Goal: Find specific page/section: Find specific page/section

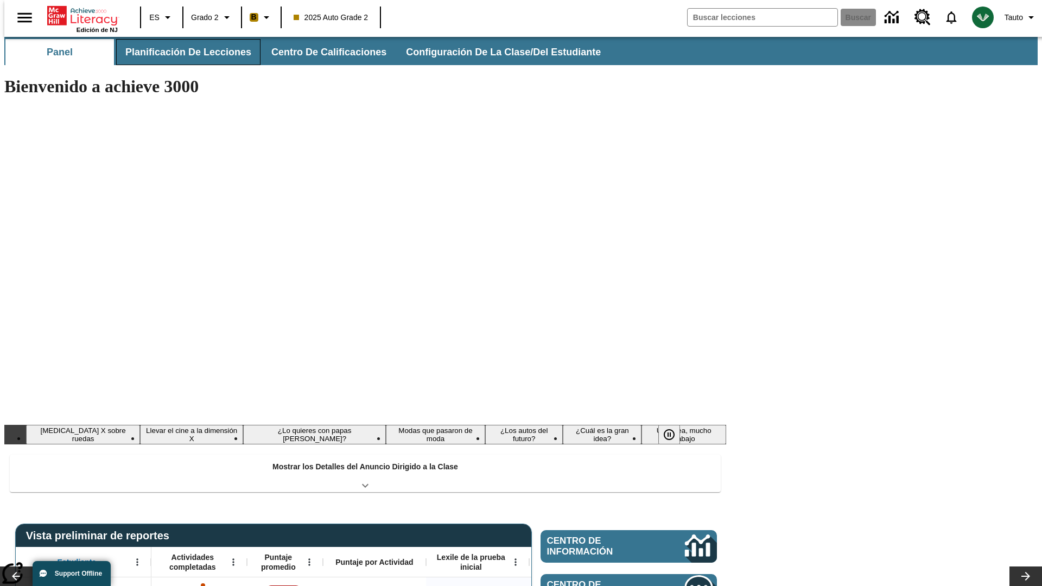
click at [182, 52] on button "Planificación de lecciones" at bounding box center [188, 52] width 144 height 26
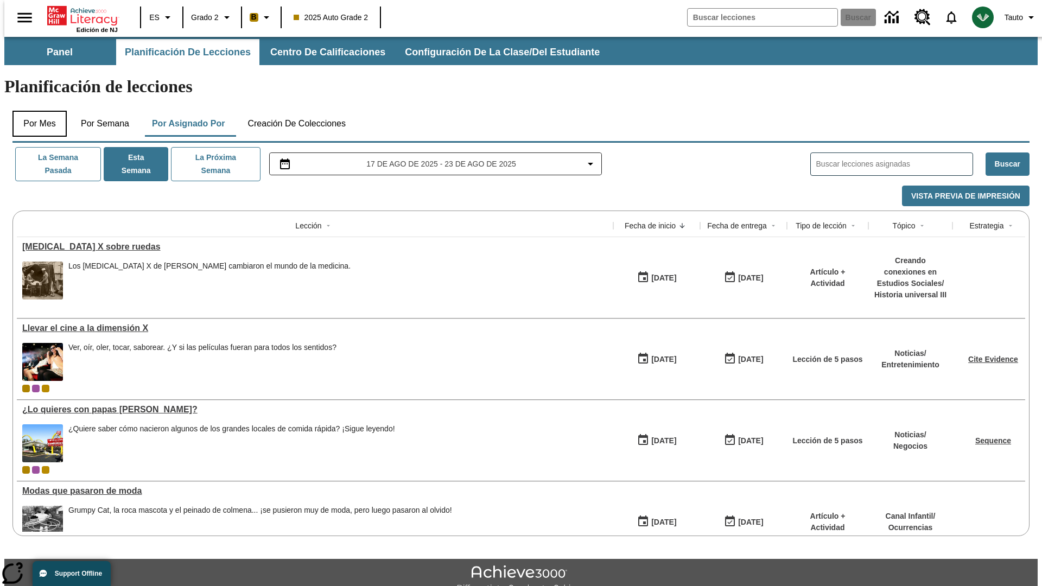
click at [35, 111] on button "Por mes" at bounding box center [39, 124] width 54 height 26
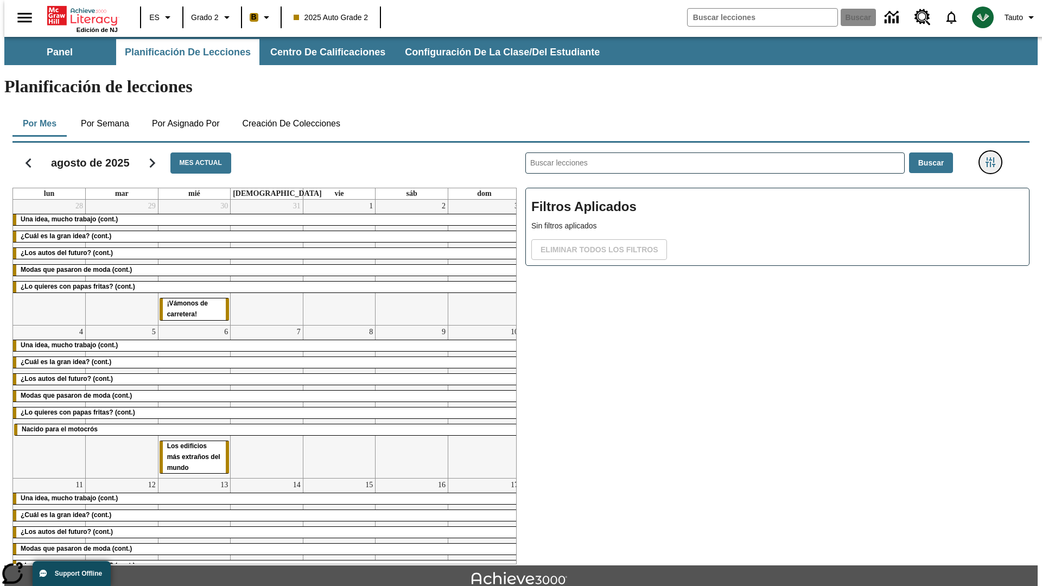
click at [993, 157] on icon "Menú lateral de filtros" at bounding box center [990, 162] width 10 height 10
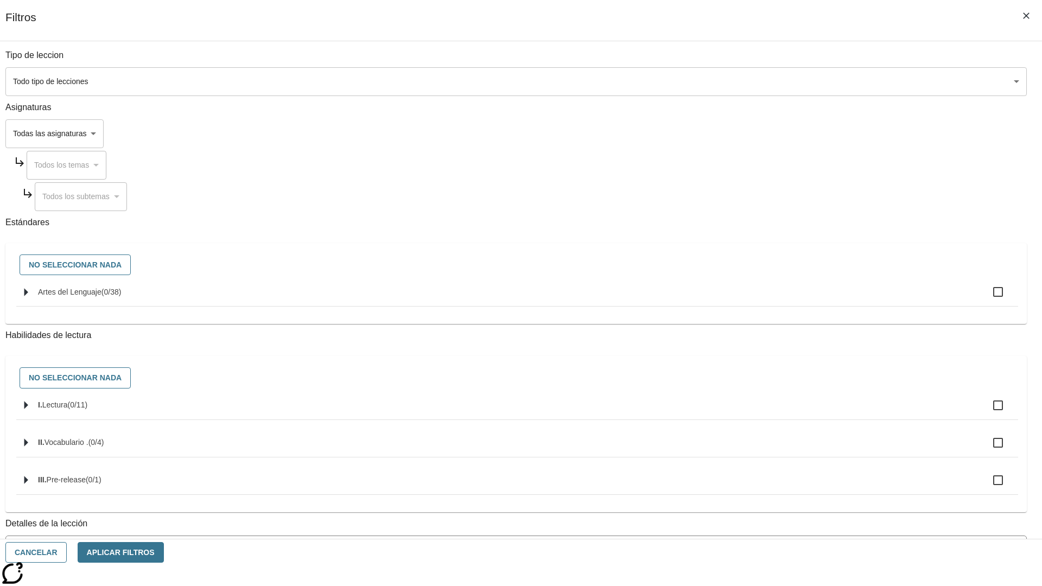
click at [774, 585] on span "La lección cuenta con los 5 pasos de la Rutina de lectoescritura" at bounding box center [508, 593] width 994 height 11
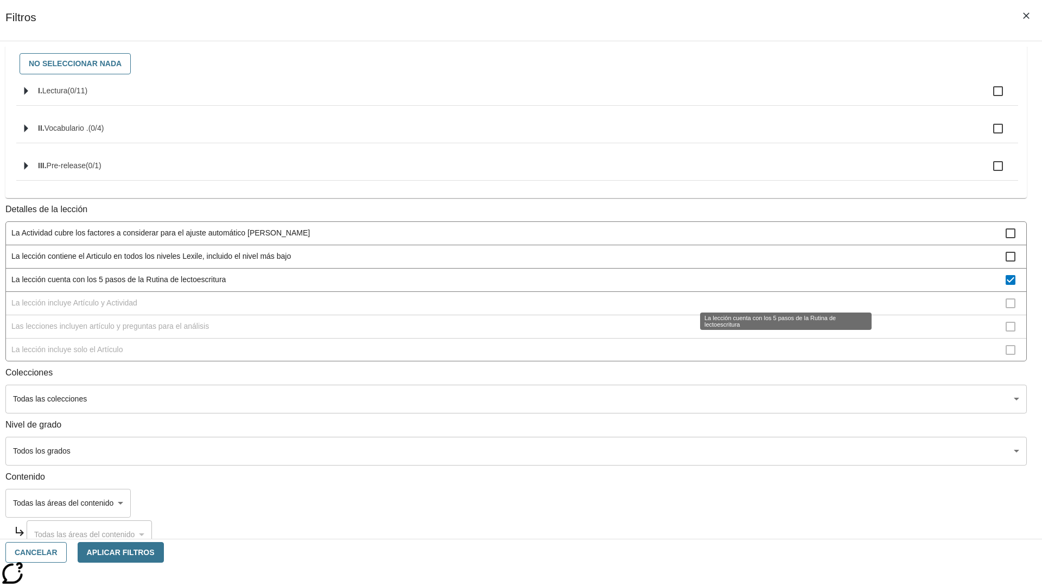
click at [774, 285] on span "La lección cuenta con los 5 pasos de la Rutina de lectoescritura" at bounding box center [508, 279] width 994 height 11
checkbox input "false"
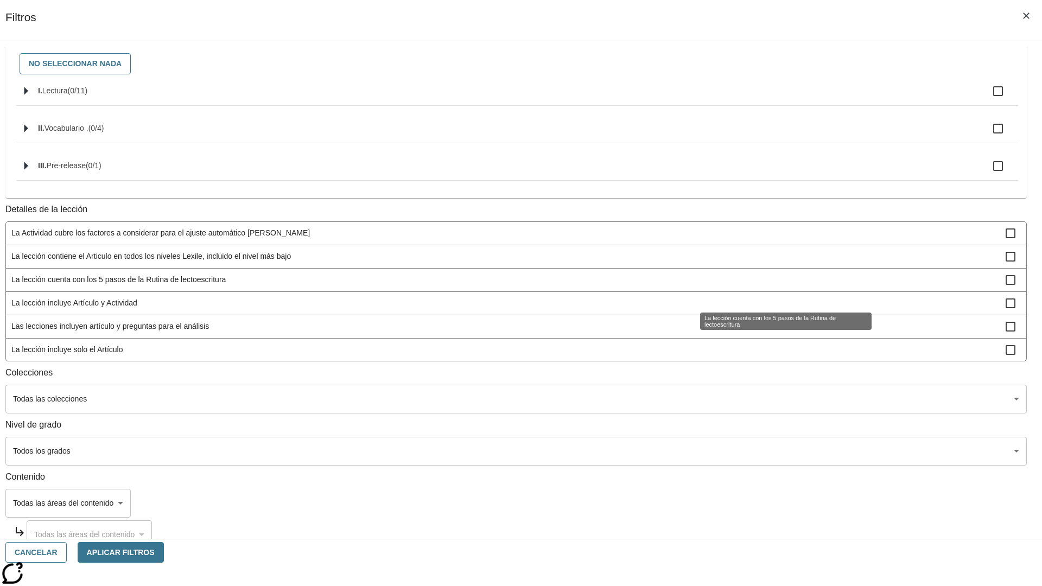
click at [774, 309] on span "La lección incluye Artículo y Actividad" at bounding box center [508, 302] width 994 height 11
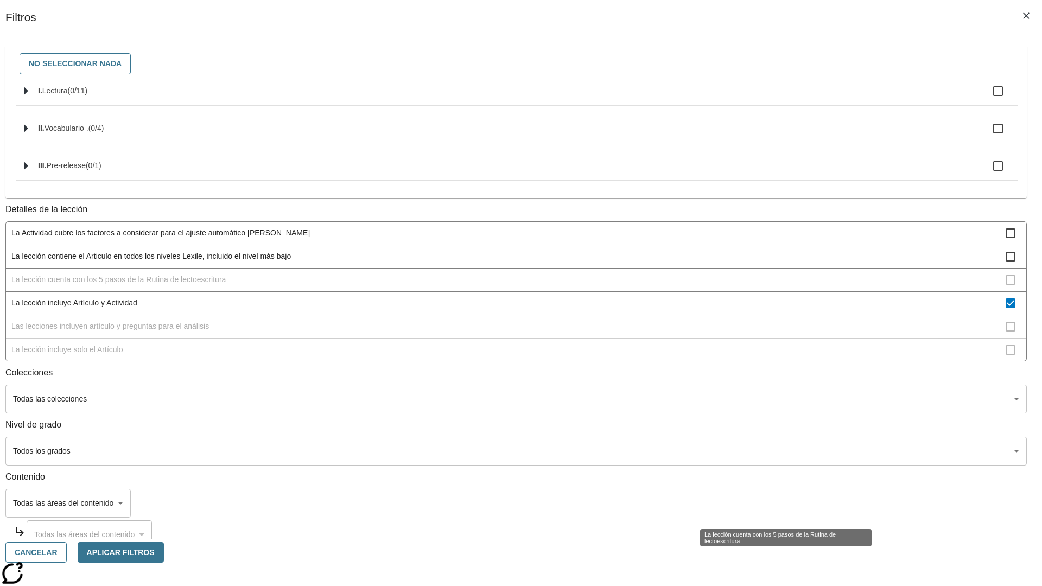
scroll to position [97, 0]
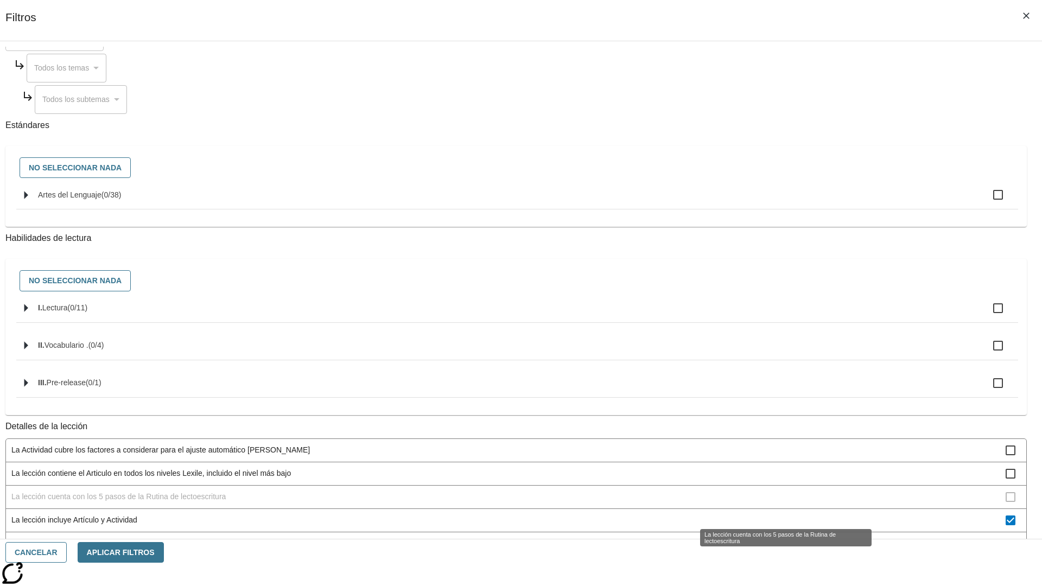
click at [774, 514] on span "La lección incluye Artículo y Actividad" at bounding box center [508, 519] width 994 height 11
checkbox input "false"
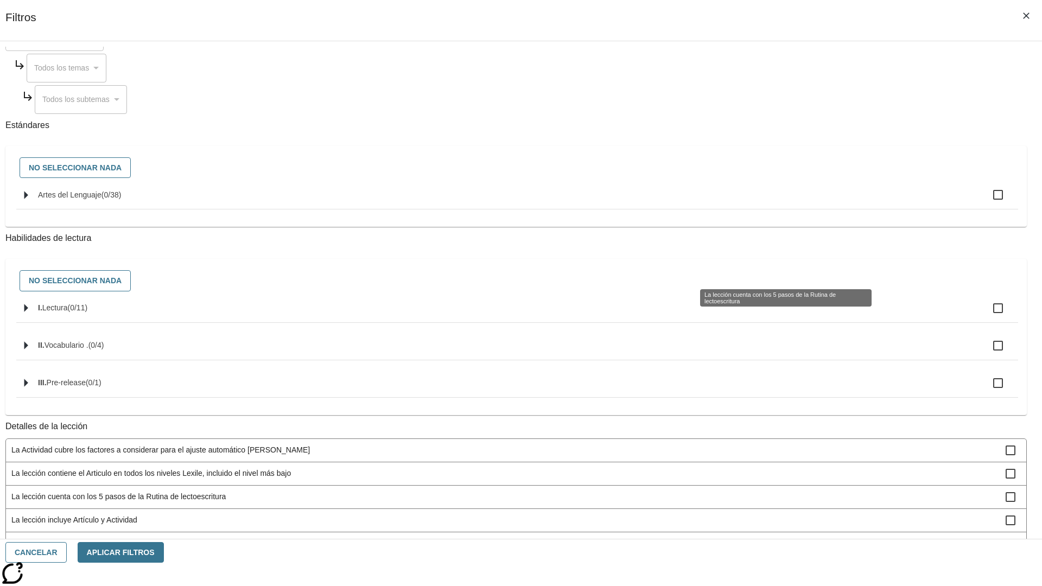
scroll to position [325, 0]
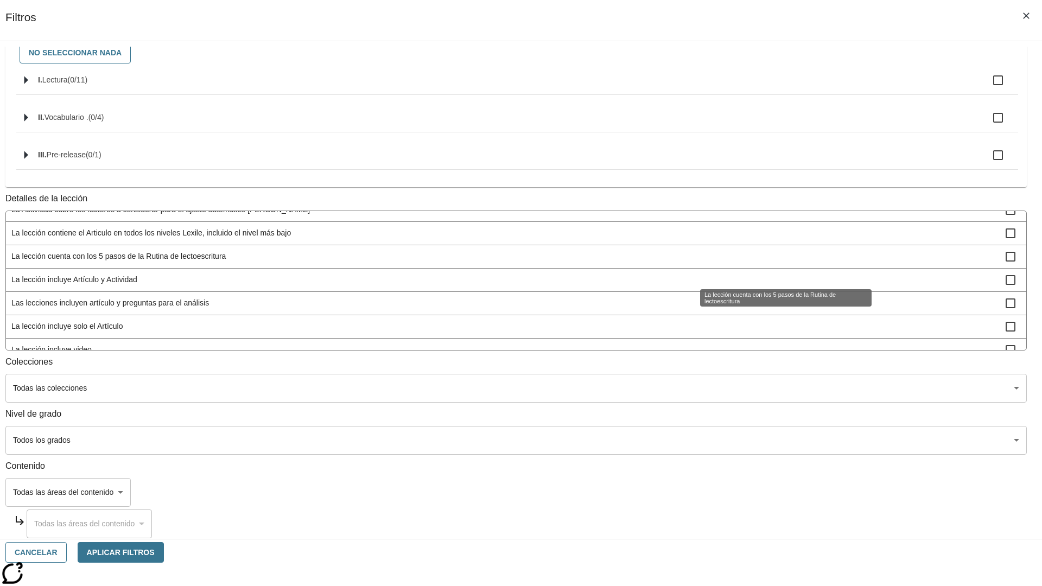
click at [774, 309] on span "Las lecciones incluyen artículo y preguntas para el análisis" at bounding box center [508, 302] width 994 height 11
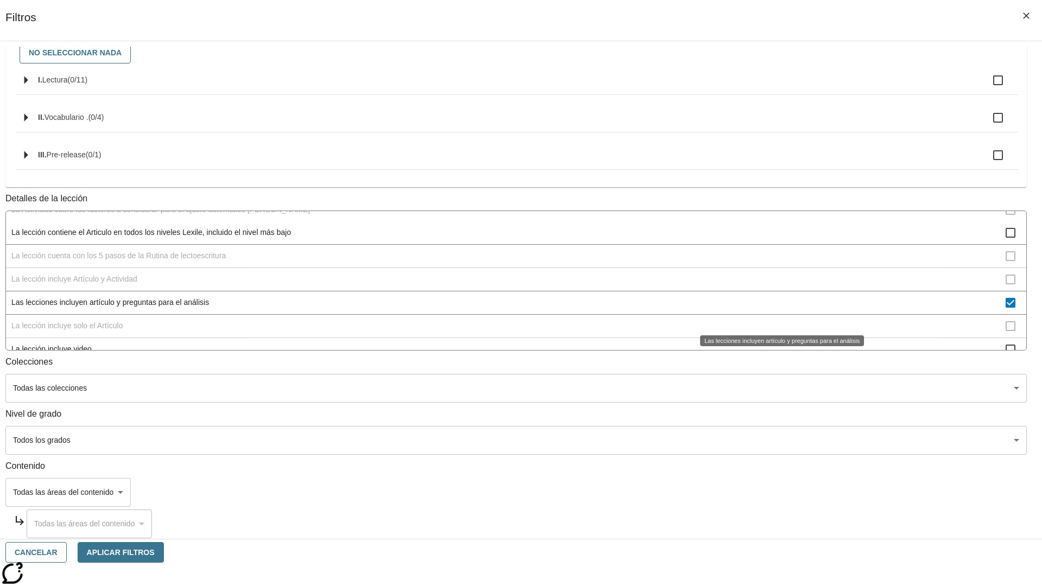
click at [774, 308] on span "Las lecciones incluyen artículo y preguntas para el análisis" at bounding box center [508, 302] width 994 height 11
checkbox input "false"
click at [774, 332] on span "La lección incluye solo el Artículo" at bounding box center [508, 326] width 994 height 11
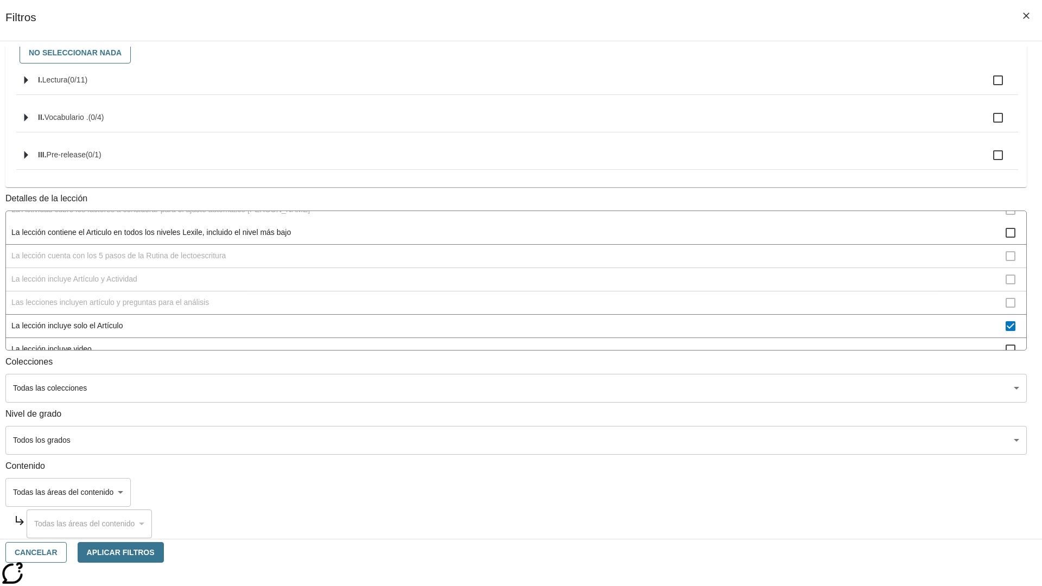
scroll to position [144, 0]
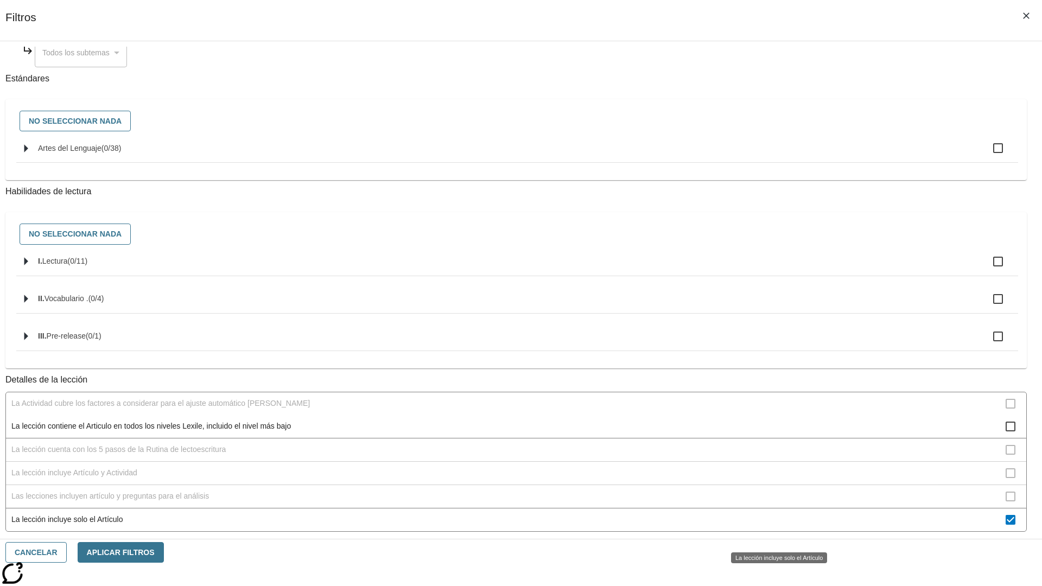
click at [774, 525] on span "La lección incluye solo el Artículo" at bounding box center [508, 519] width 994 height 11
checkbox input "false"
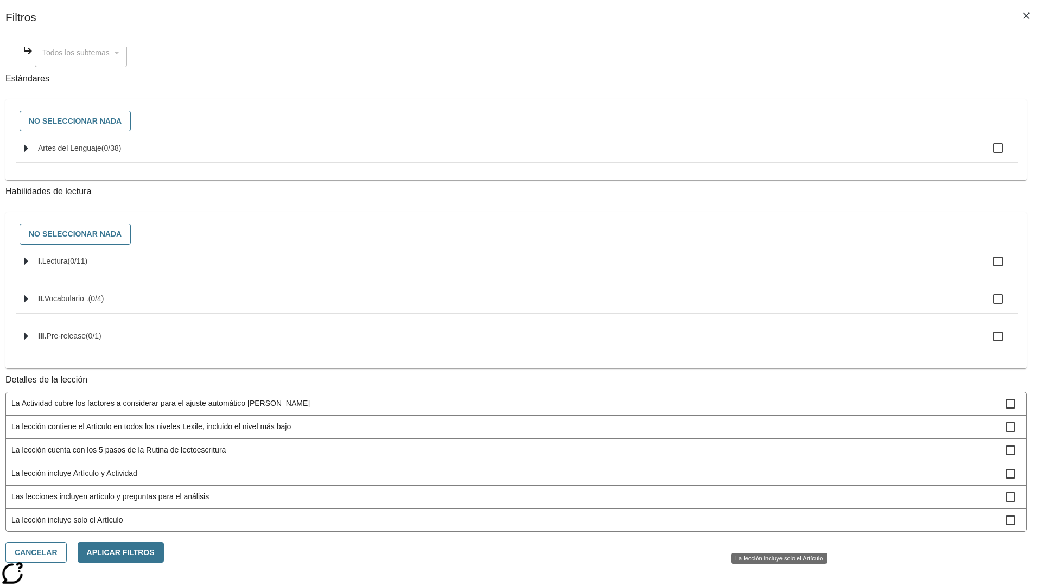
click at [774, 584] on span "La lección incluye items interactivos en la Actividad" at bounding box center [508, 589] width 994 height 11
click at [774, 478] on span "La lección incluye items interactivos en la Actividad" at bounding box center [508, 472] width 994 height 11
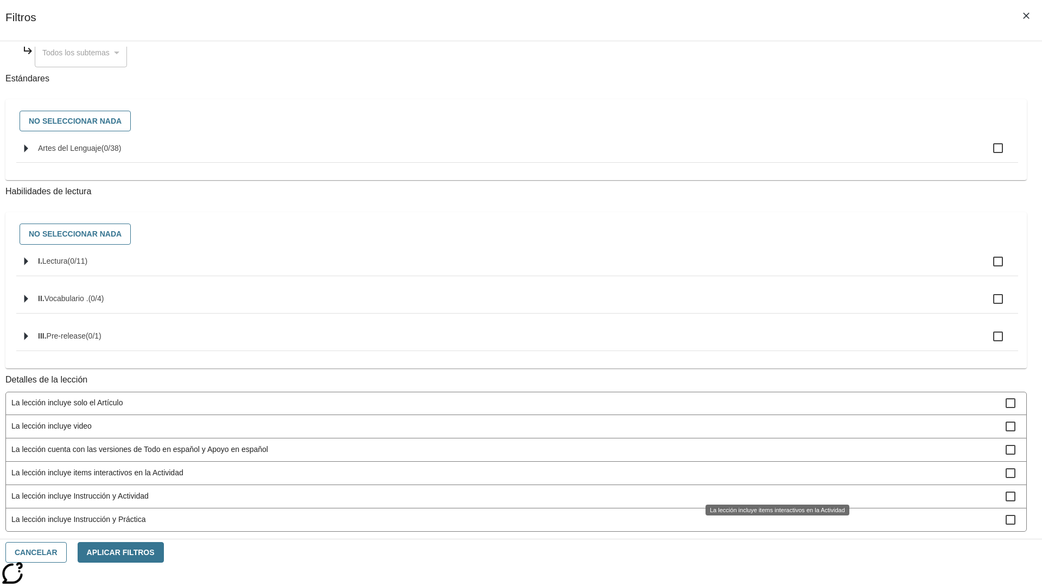
checkbox input "false"
click at [774, 515] on div "La lección incluye items interactivos en la Actividad" at bounding box center [777, 509] width 144 height 11
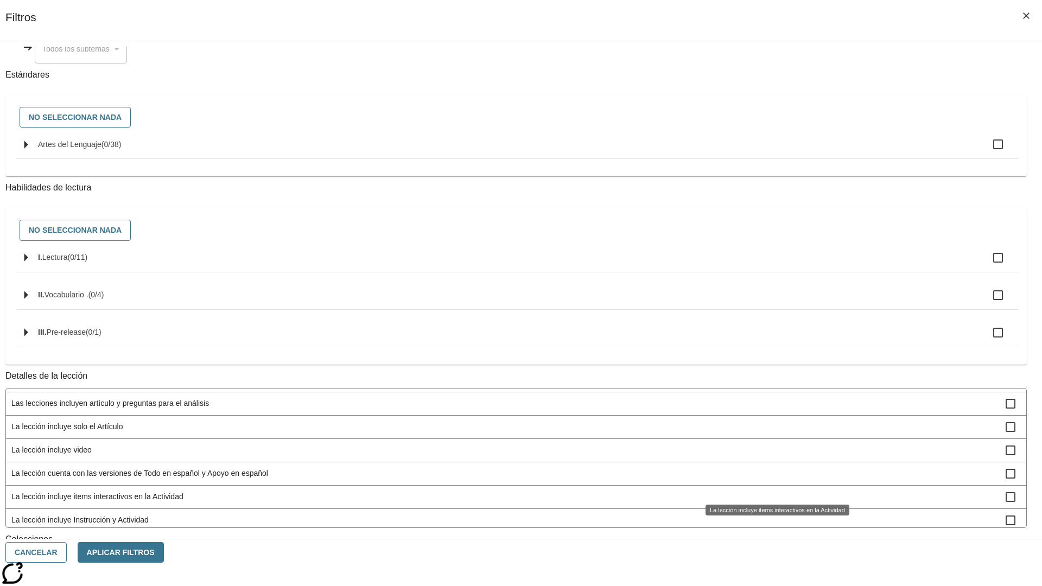
click at [774, 514] on span "La lección incluye Instrucción y Actividad" at bounding box center [508, 519] width 994 height 11
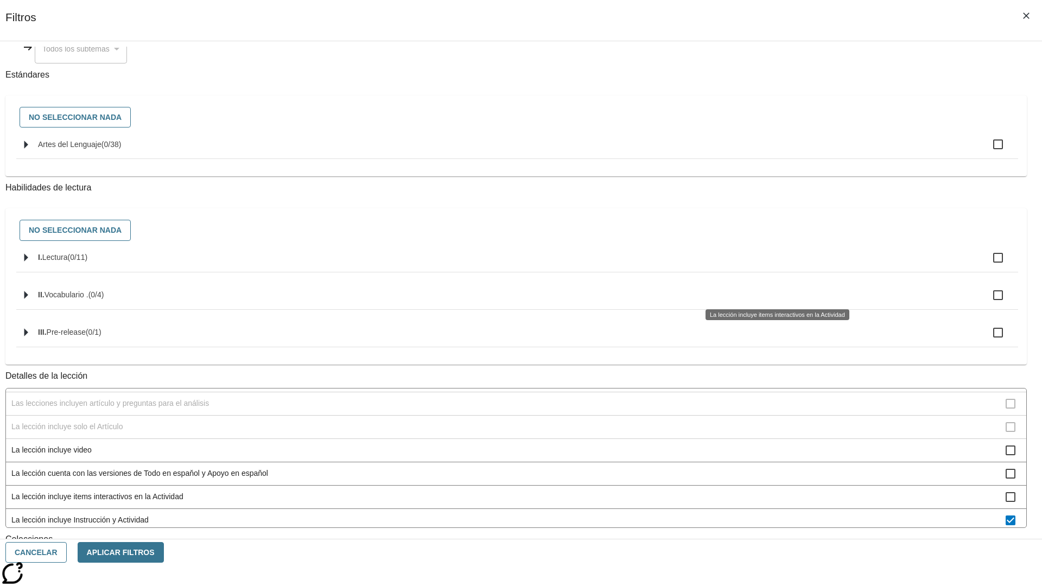
scroll to position [339, 0]
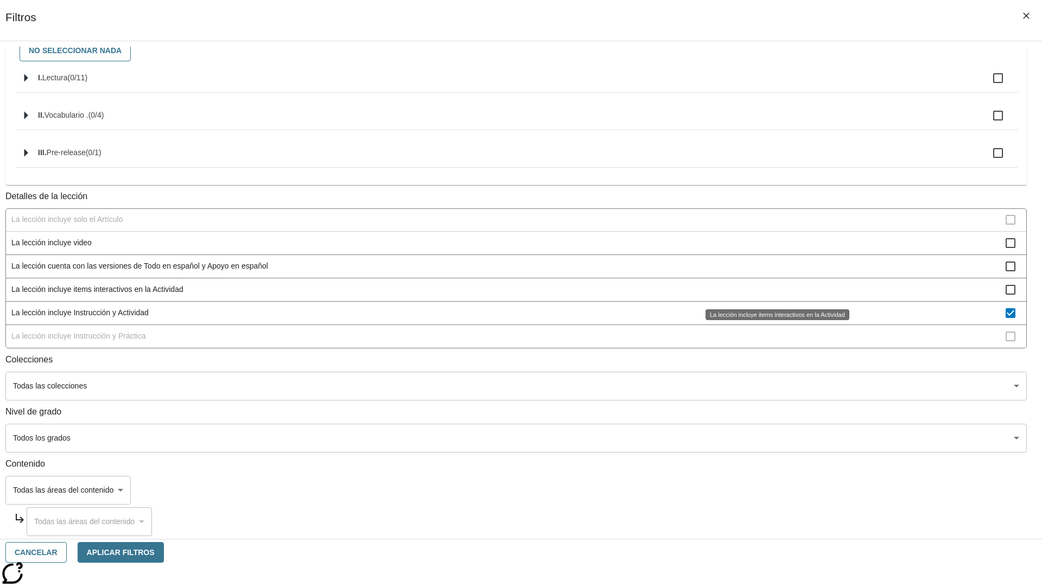
click at [774, 318] on span "La lección incluye Instrucción y Actividad" at bounding box center [508, 312] width 994 height 11
checkbox input "false"
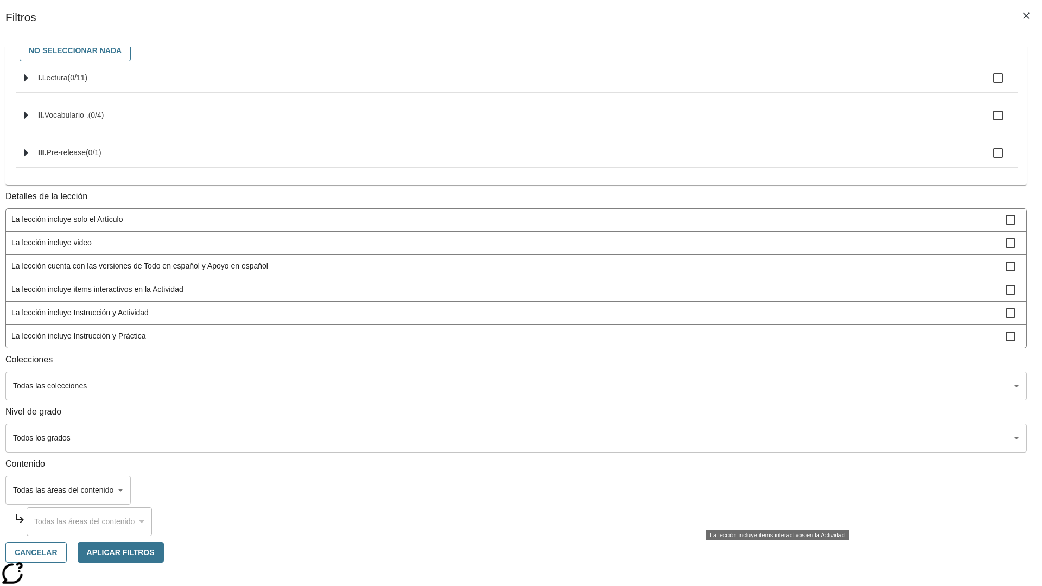
scroll to position [148, 0]
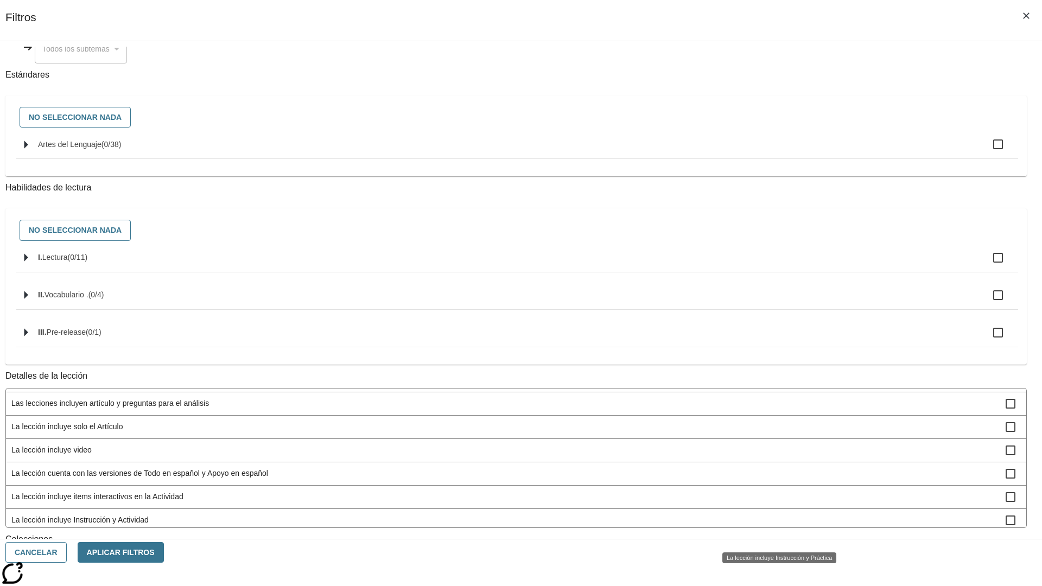
click at [774, 538] on span "La lección incluye Instrucción y Práctica" at bounding box center [508, 543] width 994 height 11
checkbox input "true"
